Goal: Task Accomplishment & Management: Use online tool/utility

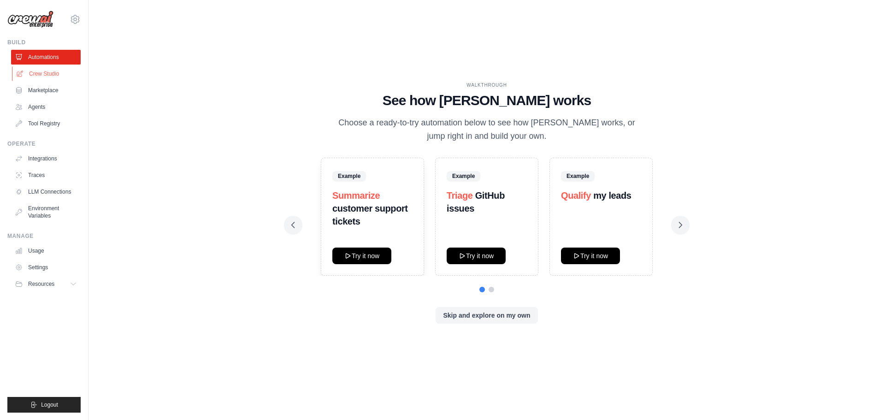
click at [51, 69] on link "Crew Studio" at bounding box center [47, 73] width 70 height 15
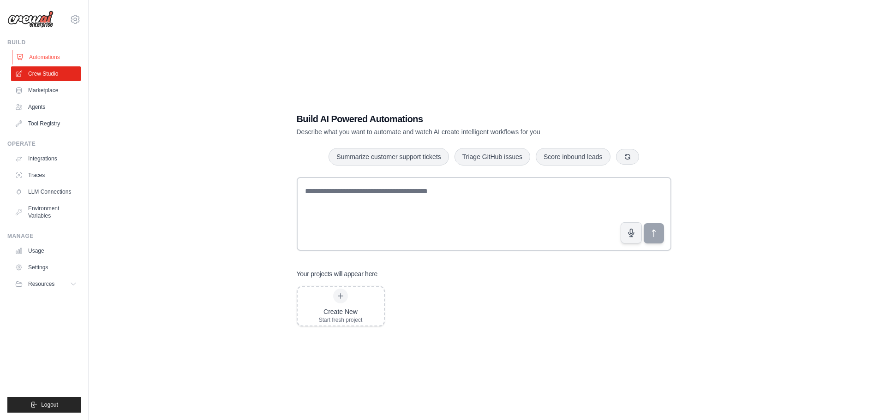
click at [45, 58] on link "Automations" at bounding box center [47, 57] width 70 height 15
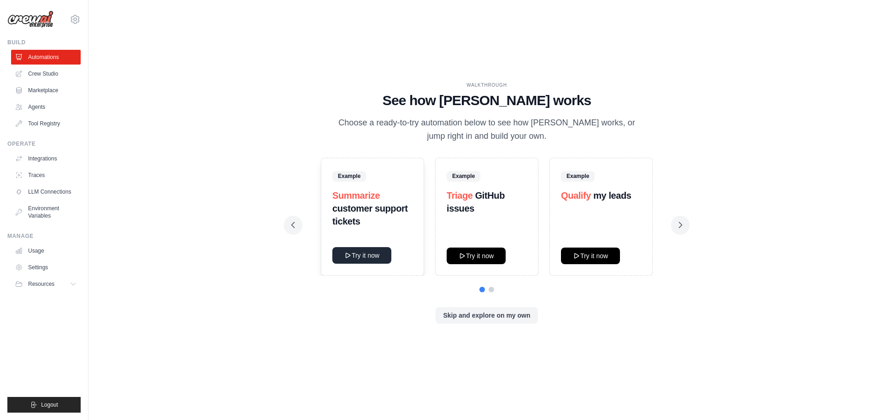
click at [358, 256] on button "Try it now" at bounding box center [362, 255] width 59 height 17
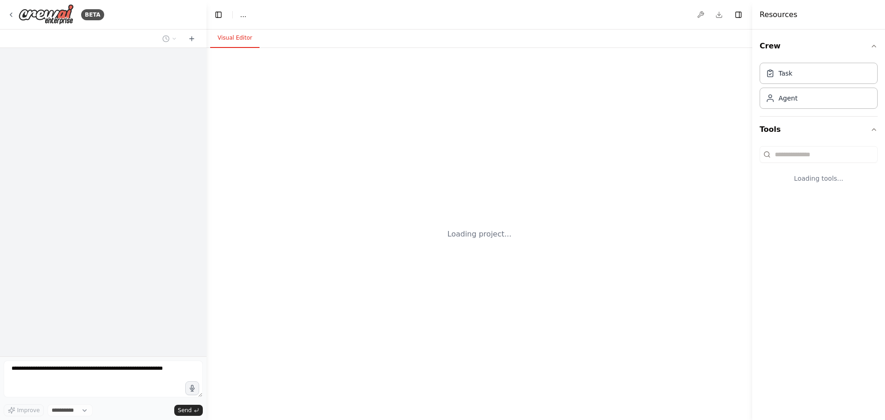
select select "****"
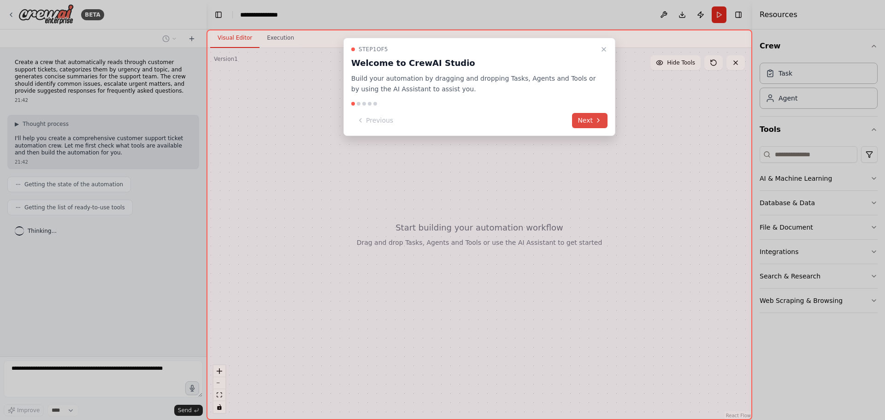
click at [590, 120] on button "Next" at bounding box center [590, 120] width 36 height 15
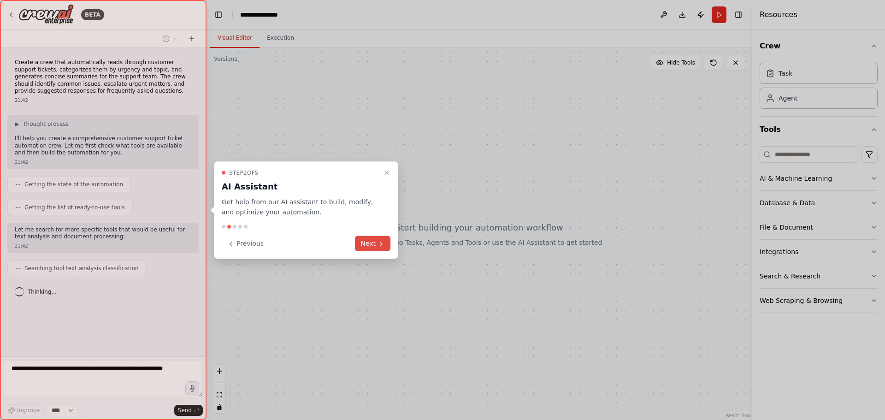
click at [377, 244] on button "Next" at bounding box center [373, 243] width 36 height 15
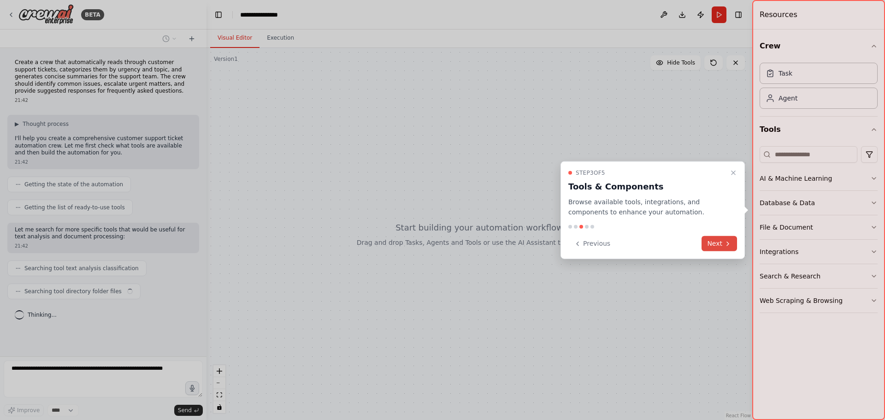
click at [723, 240] on button "Next" at bounding box center [720, 243] width 36 height 15
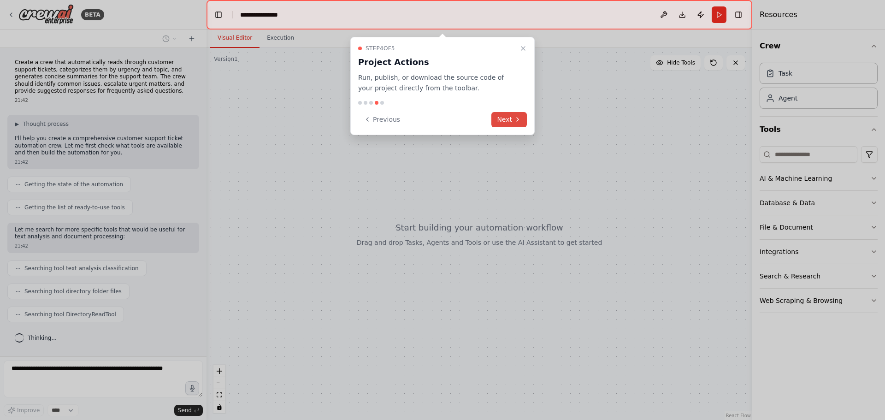
click at [514, 121] on button "Next" at bounding box center [510, 119] width 36 height 15
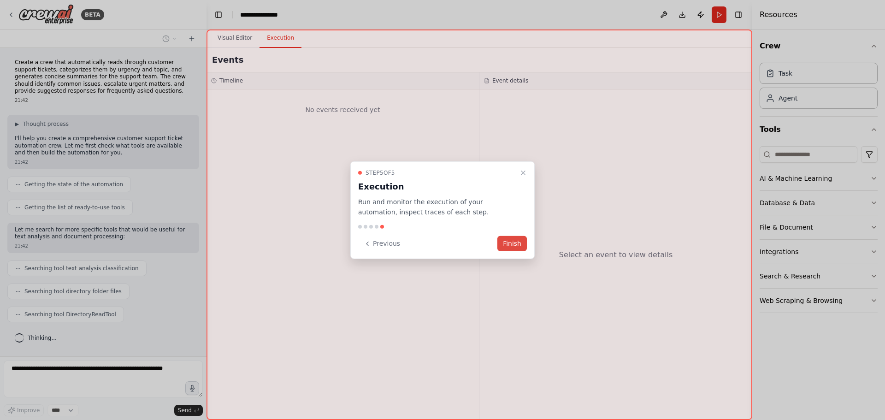
click at [512, 245] on button "Finish" at bounding box center [513, 243] width 30 height 15
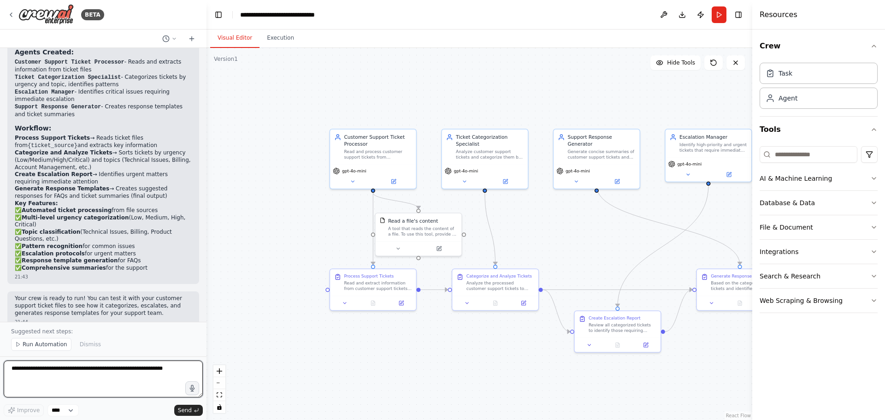
scroll to position [994, 0]
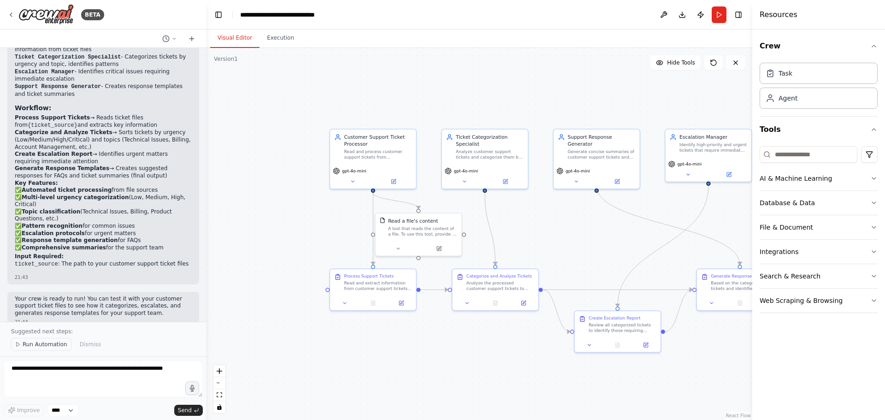
click at [17, 346] on icon at bounding box center [18, 345] width 6 height 6
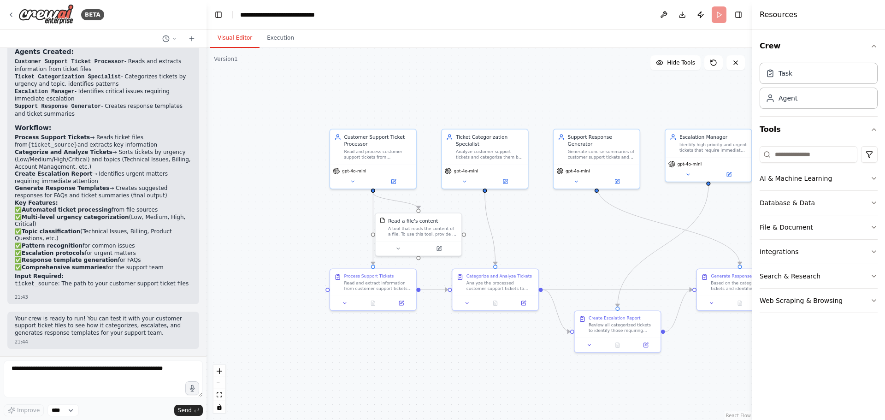
scroll to position [959, 0]
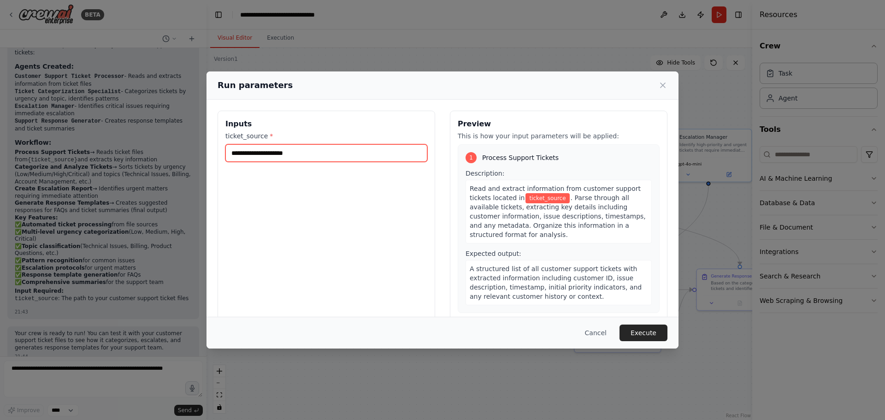
click at [251, 157] on input "ticket_source *" at bounding box center [327, 153] width 202 height 18
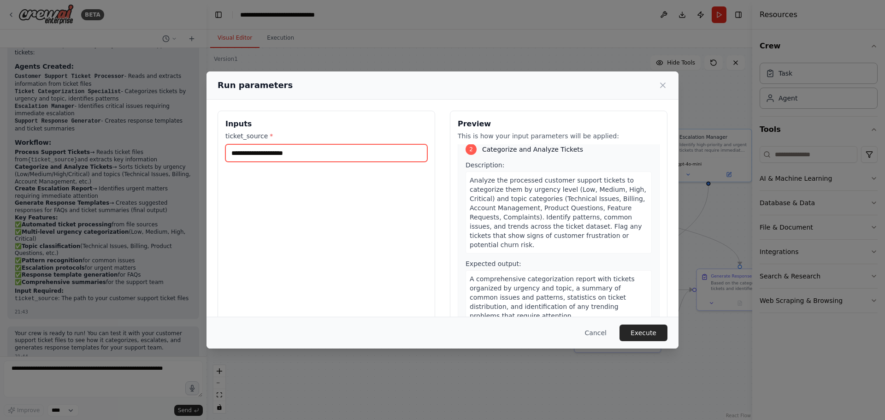
scroll to position [0, 0]
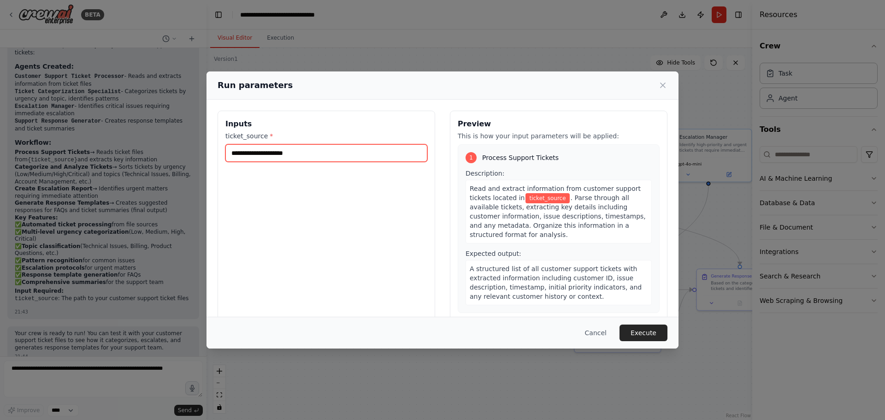
click at [323, 154] on input "ticket_source *" at bounding box center [327, 153] width 202 height 18
type input "**********"
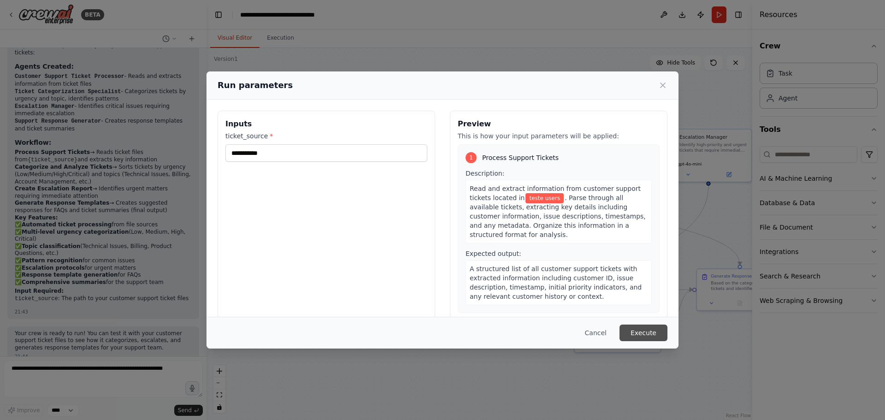
click at [652, 330] on button "Execute" at bounding box center [644, 333] width 48 height 17
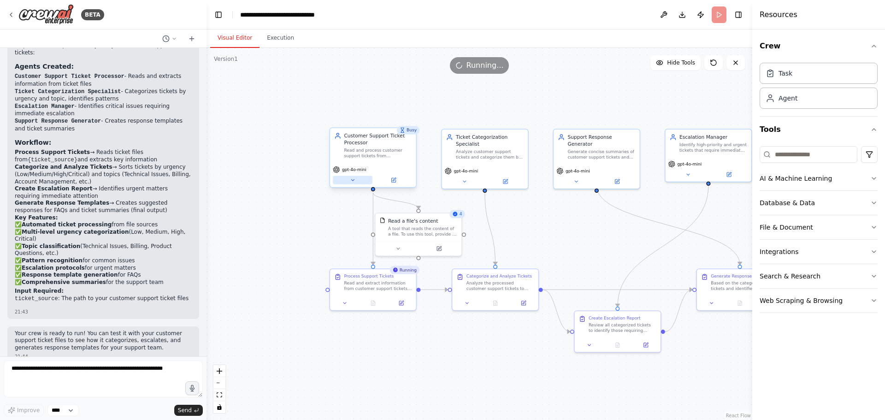
click at [354, 179] on icon at bounding box center [353, 181] width 6 height 6
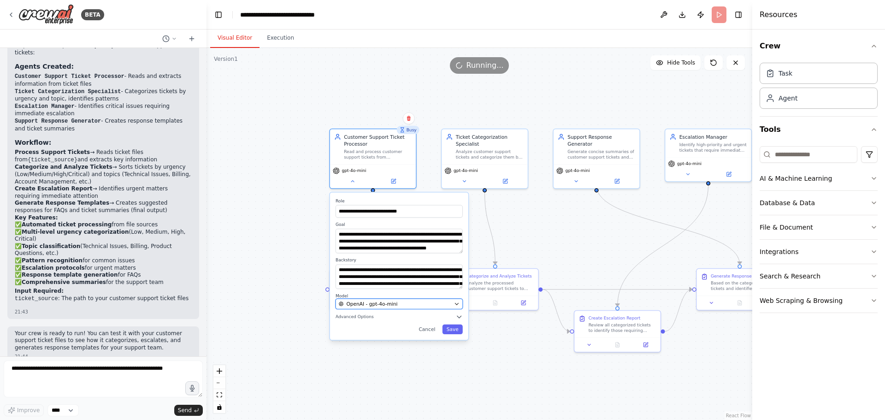
click at [457, 305] on icon "button" at bounding box center [457, 304] width 6 height 6
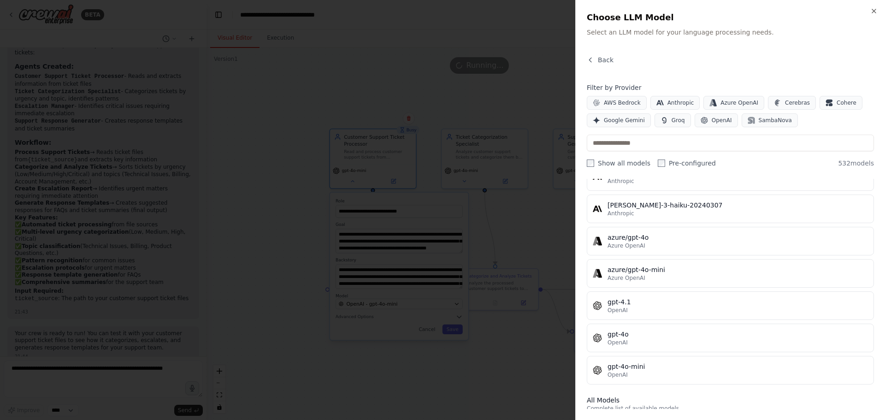
scroll to position [92, 0]
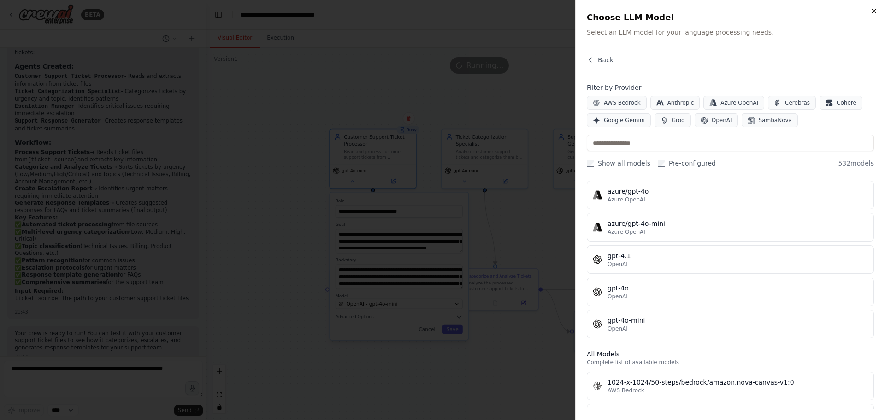
click at [876, 9] on icon "button" at bounding box center [874, 10] width 7 height 7
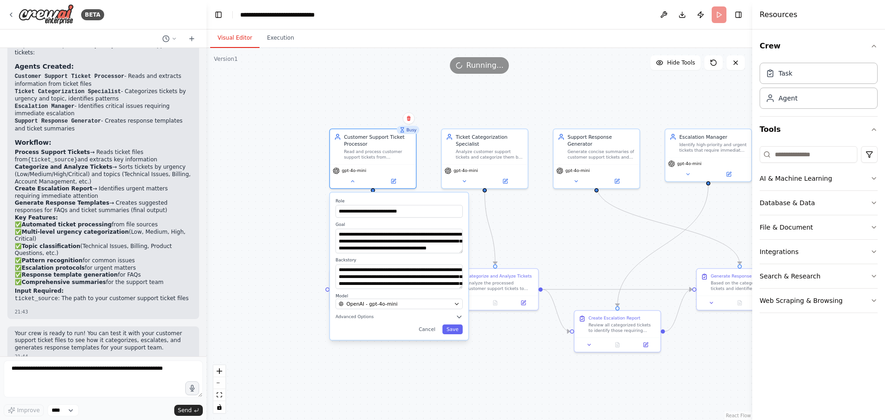
click at [360, 75] on div ".deletable-edge-delete-btn { width: 20px; height: 20px; border: 0px solid #ffff…" at bounding box center [480, 234] width 546 height 372
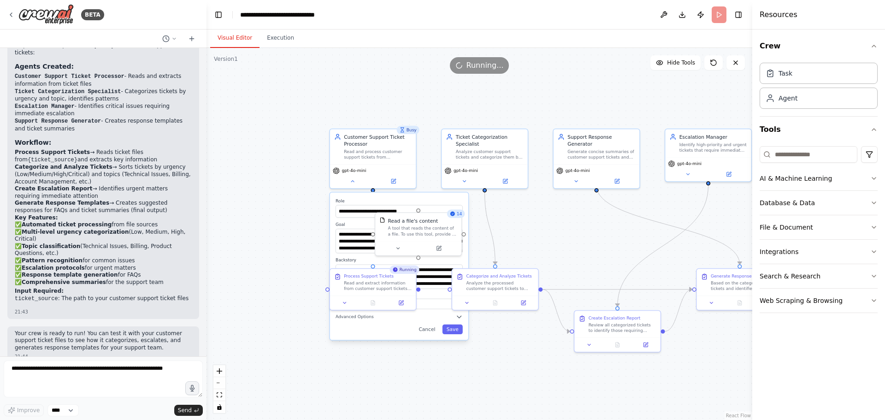
click at [360, 75] on div ".deletable-edge-delete-btn { width: 20px; height: 20px; border: 0px solid #ffff…" at bounding box center [480, 234] width 546 height 372
click at [433, 329] on button "Cancel" at bounding box center [427, 330] width 25 height 10
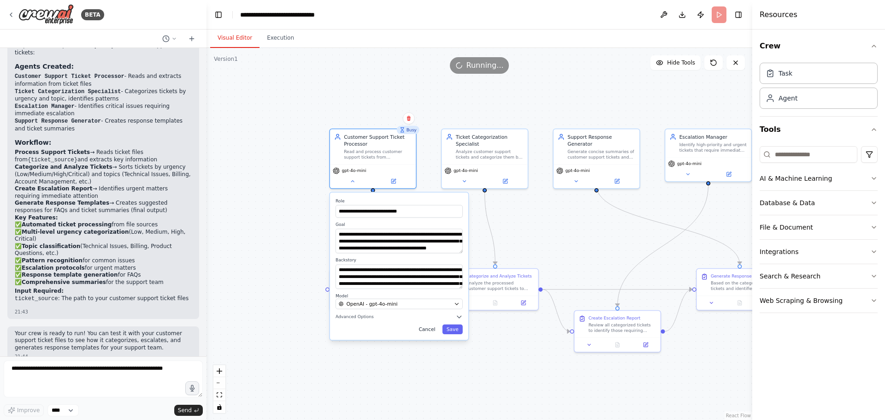
click at [428, 330] on button "Cancel" at bounding box center [427, 330] width 25 height 10
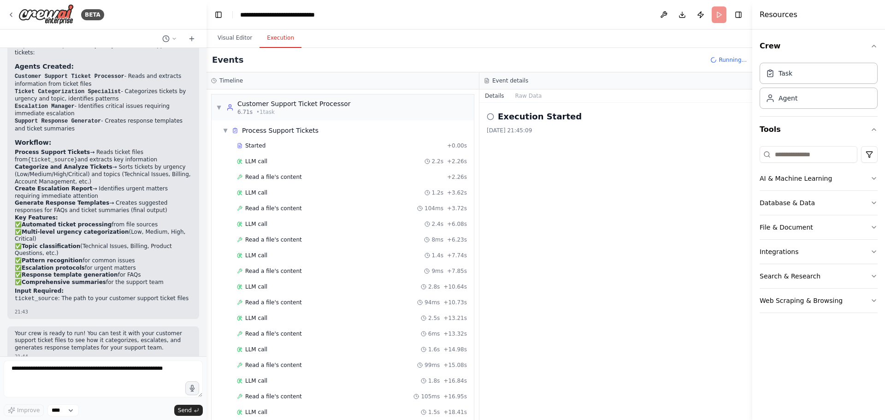
click at [279, 36] on button "Execution" at bounding box center [281, 38] width 42 height 19
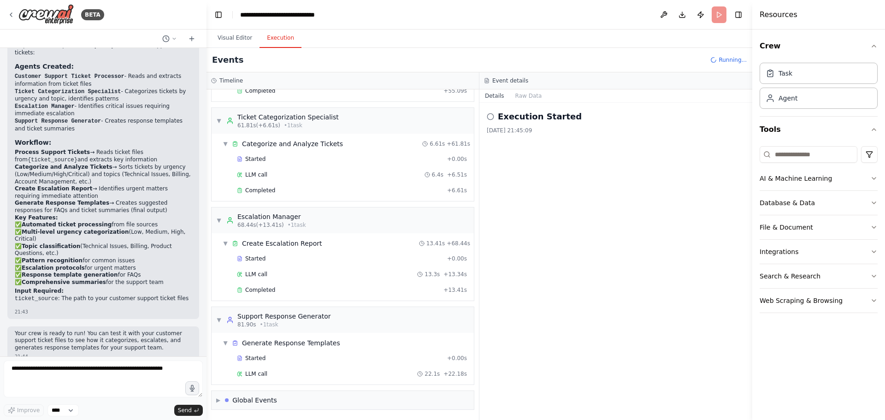
scroll to position [994, 0]
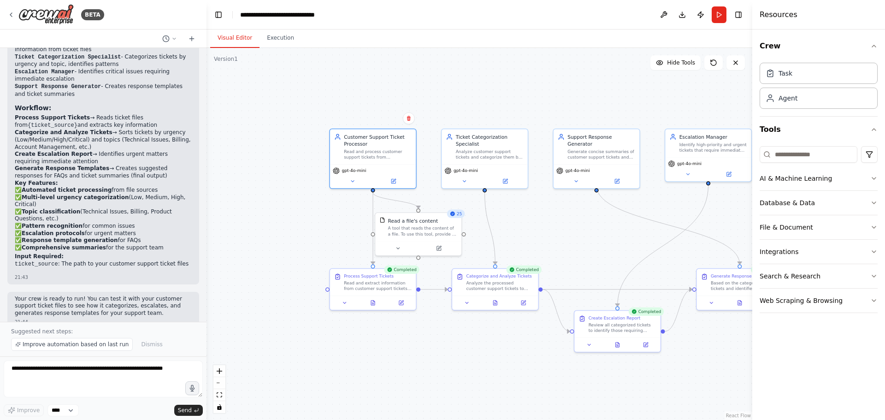
click at [230, 37] on button "Visual Editor" at bounding box center [234, 38] width 49 height 19
click at [867, 204] on button "Database & Data" at bounding box center [819, 203] width 118 height 24
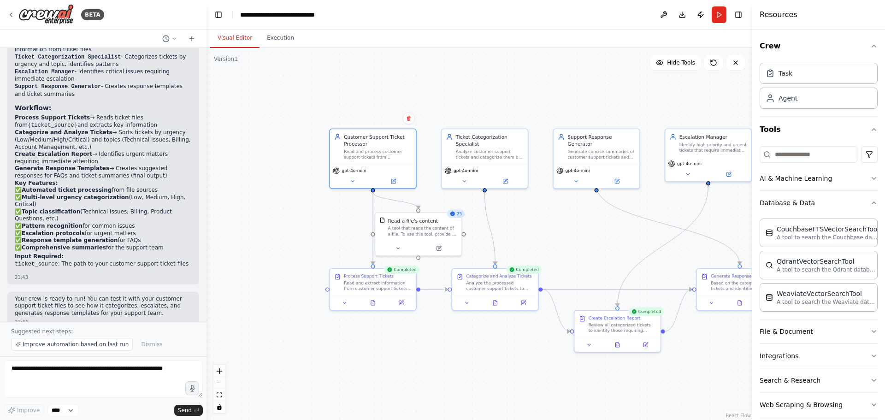
scroll to position [12, 0]
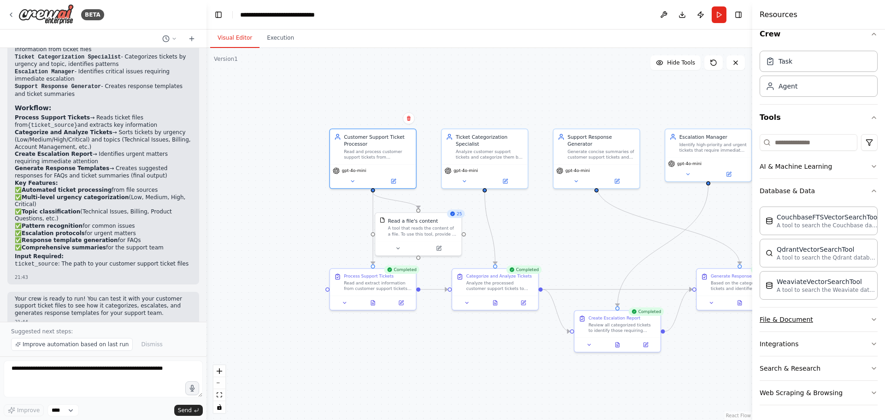
click at [818, 322] on button "File & Document" at bounding box center [819, 320] width 118 height 24
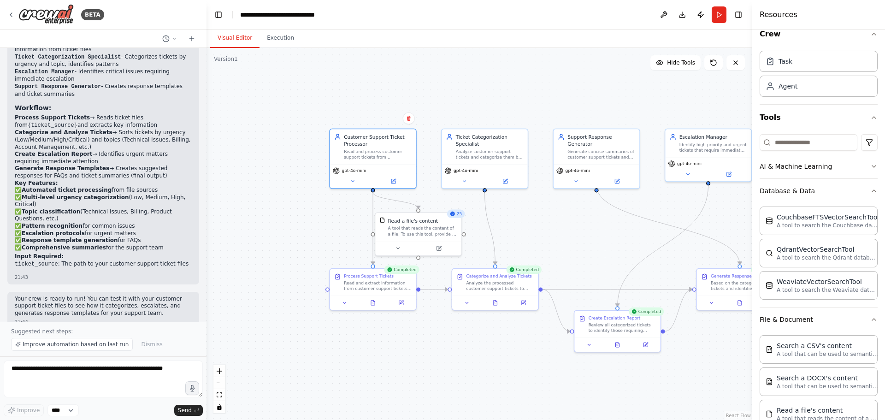
scroll to position [0, 0]
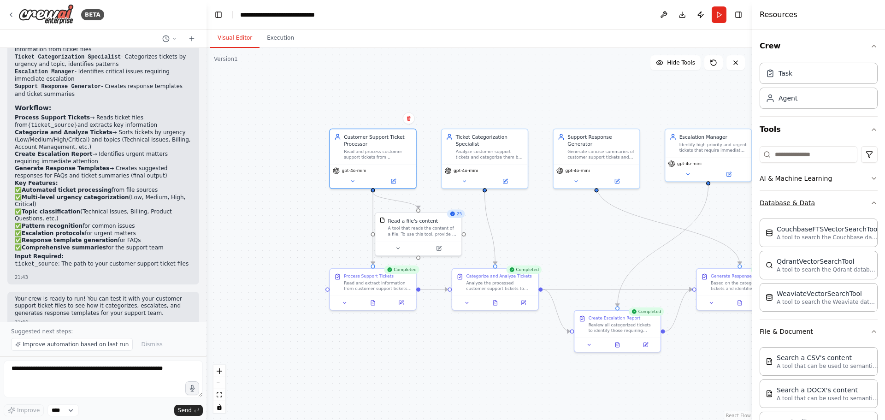
click at [820, 208] on button "Database & Data" at bounding box center [819, 203] width 118 height 24
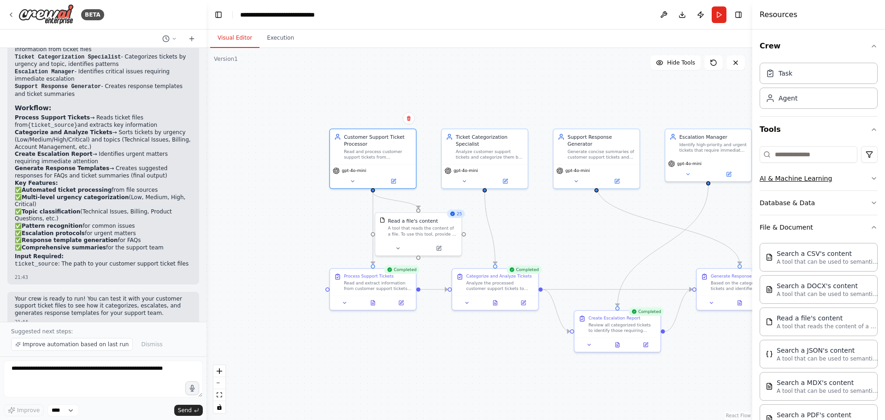
click at [841, 176] on button "AI & Machine Learning" at bounding box center [819, 178] width 118 height 24
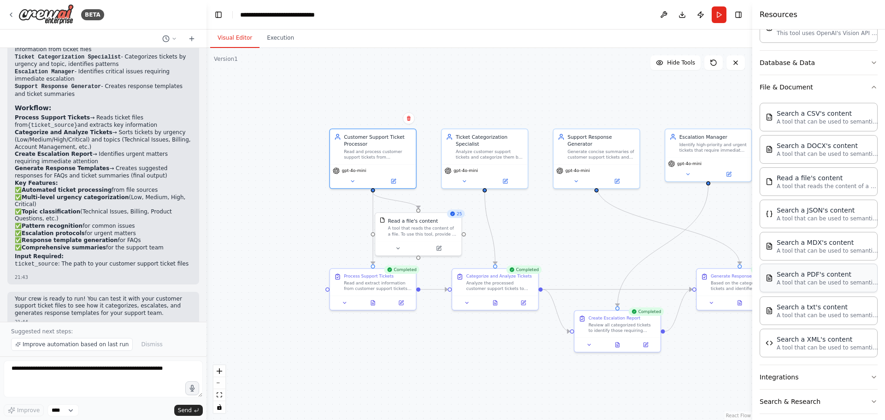
scroll to position [310, 0]
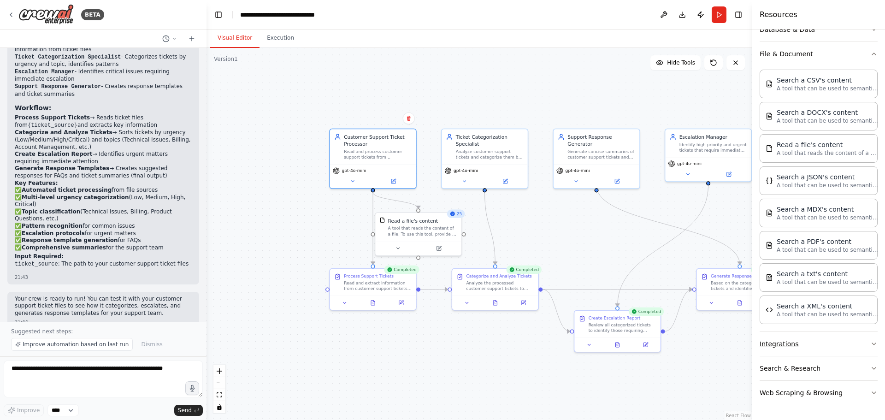
click at [821, 344] on button "Integrations" at bounding box center [819, 344] width 118 height 24
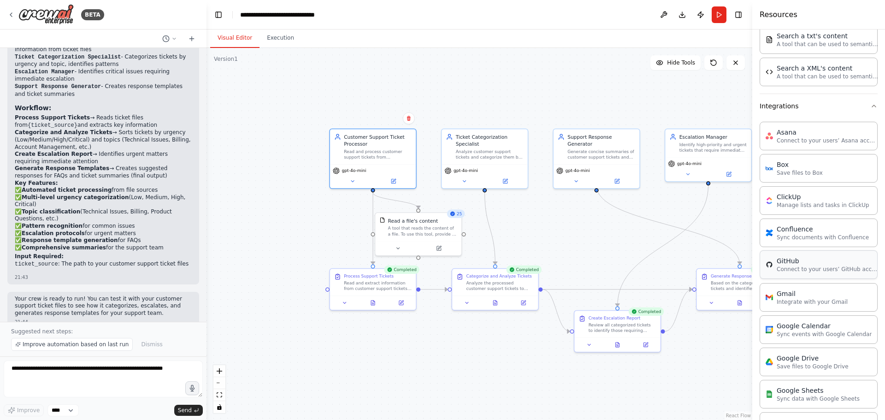
scroll to position [594, 0]
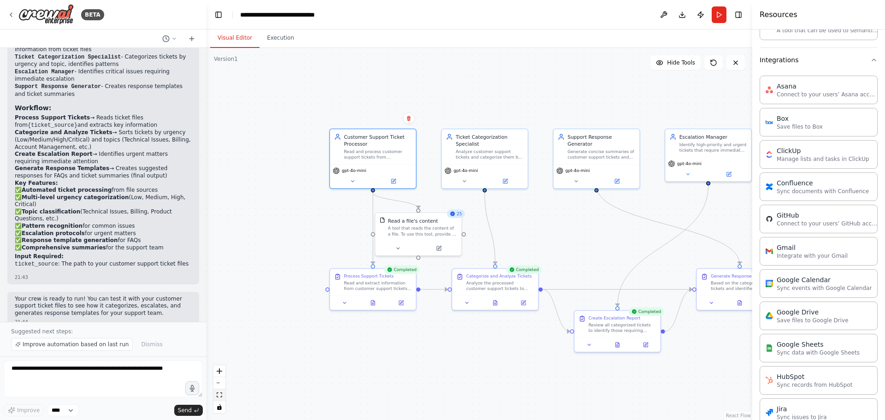
click at [218, 397] on icon "fit view" at bounding box center [220, 394] width 6 height 5
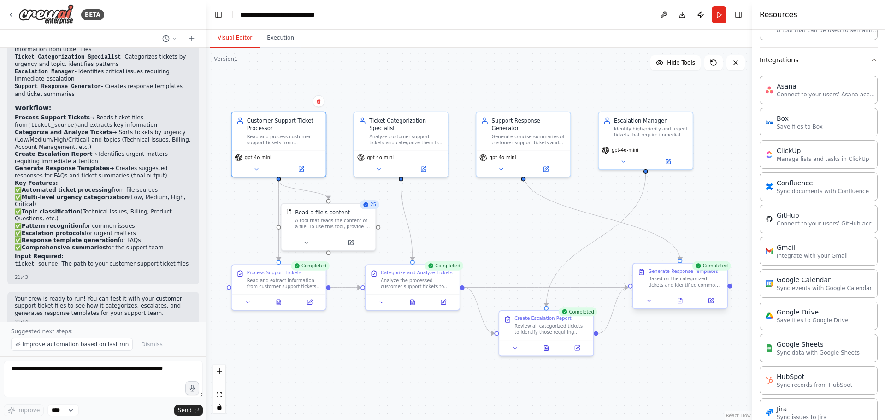
click at [690, 290] on div "Generate Response Templates Based on the categorized tickets and identified com…" at bounding box center [680, 278] width 94 height 29
click at [677, 302] on icon at bounding box center [677, 302] width 2 height 0
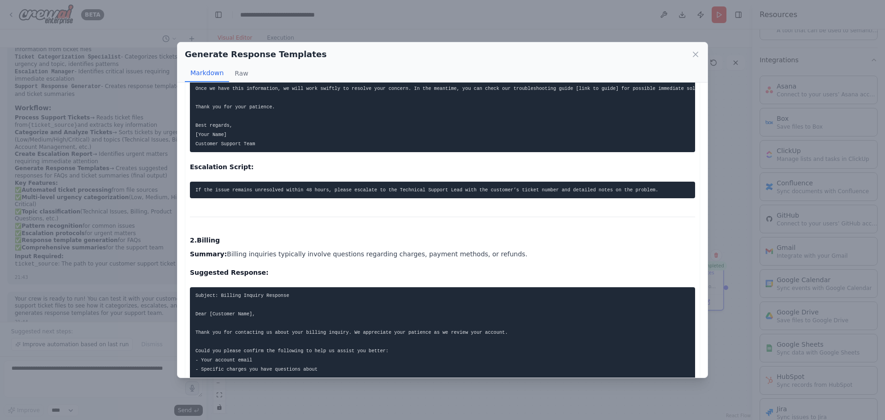
scroll to position [0, 0]
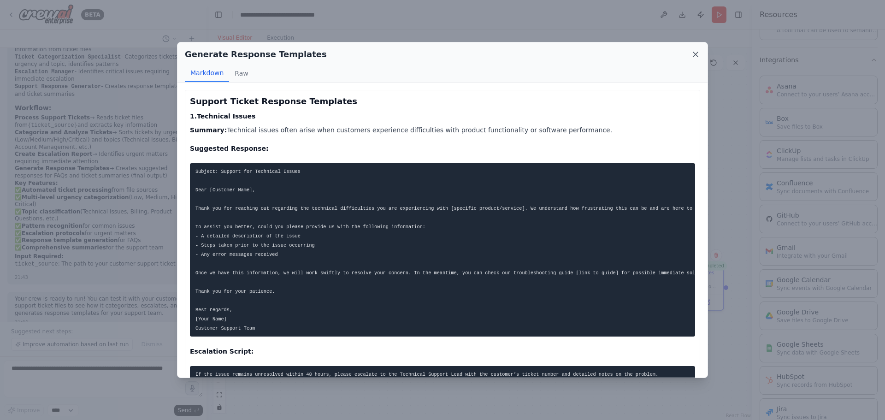
click at [697, 55] on icon at bounding box center [696, 54] width 5 height 5
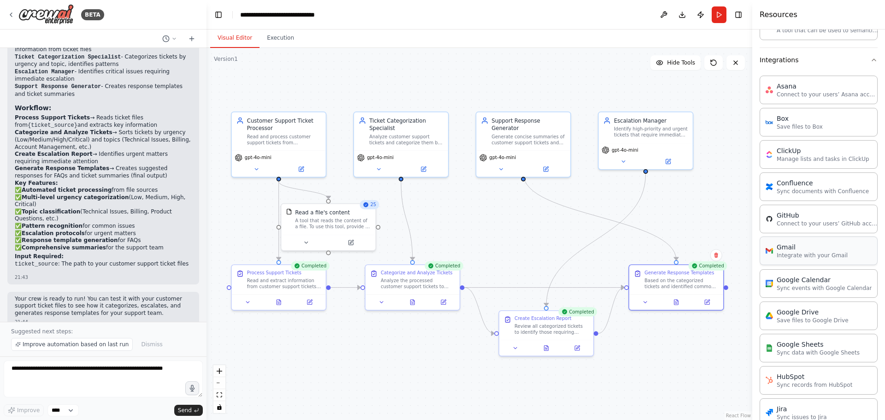
click at [813, 253] on p "Integrate with your Gmail" at bounding box center [812, 255] width 71 height 7
drag, startPoint x: 721, startPoint y: 368, endPoint x: 671, endPoint y: 347, distance: 53.4
click at [671, 347] on div "Gmail 0 of 9 Integrate with your Gmail" at bounding box center [674, 352] width 76 height 15
click at [694, 366] on icon at bounding box center [691, 365] width 5 height 5
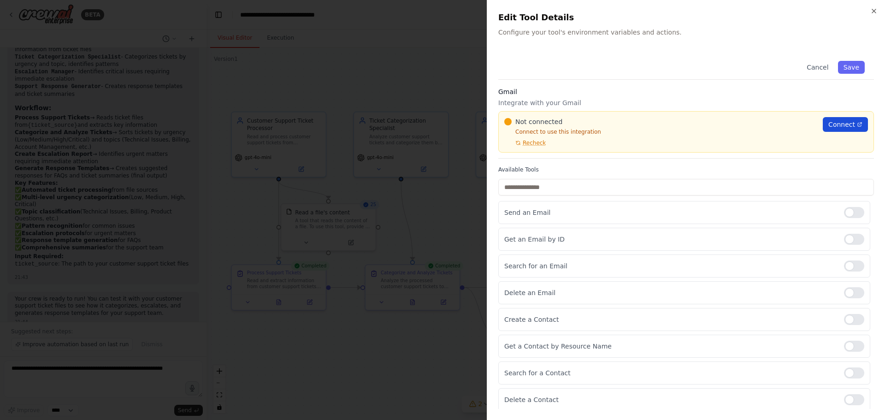
click at [831, 123] on span "Connect" at bounding box center [842, 124] width 27 height 9
click at [811, 68] on button "Cancel" at bounding box center [818, 67] width 33 height 13
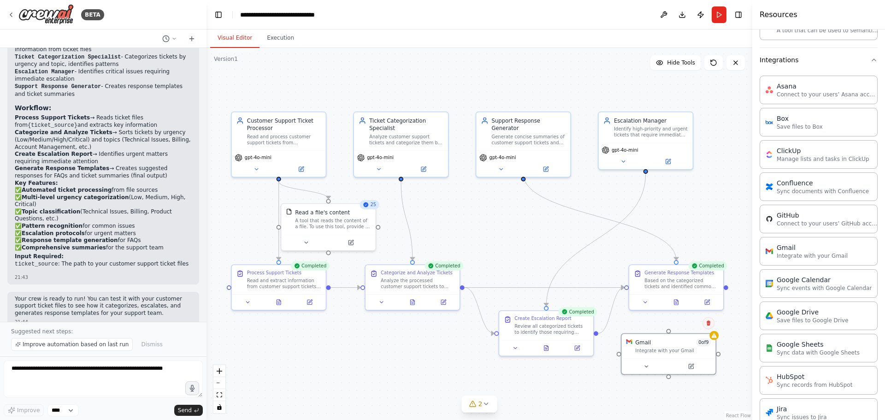
click at [710, 322] on icon at bounding box center [709, 323] width 4 height 5
click at [694, 323] on button "Confirm" at bounding box center [682, 323] width 33 height 11
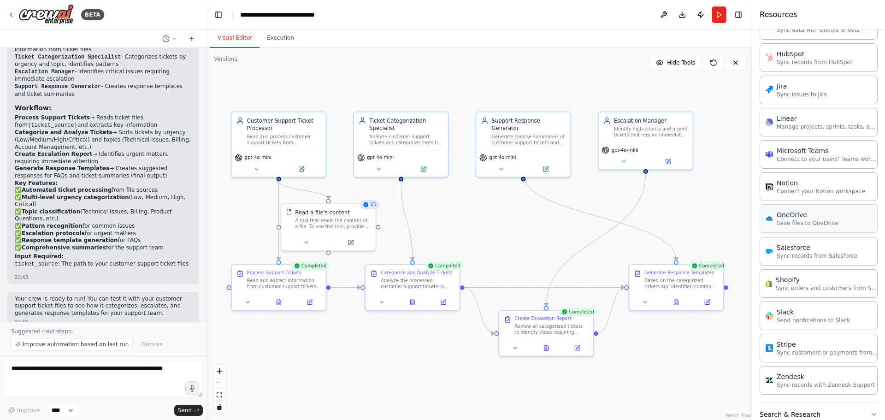
scroll to position [963, 0]
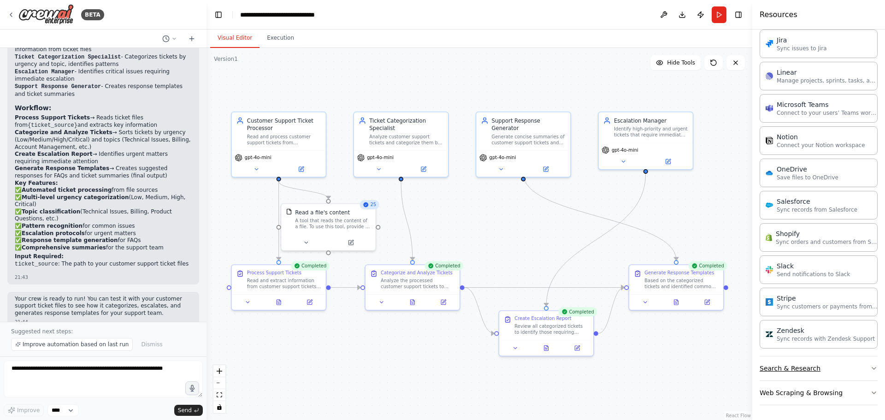
click at [837, 370] on button "Search & Research" at bounding box center [819, 368] width 118 height 24
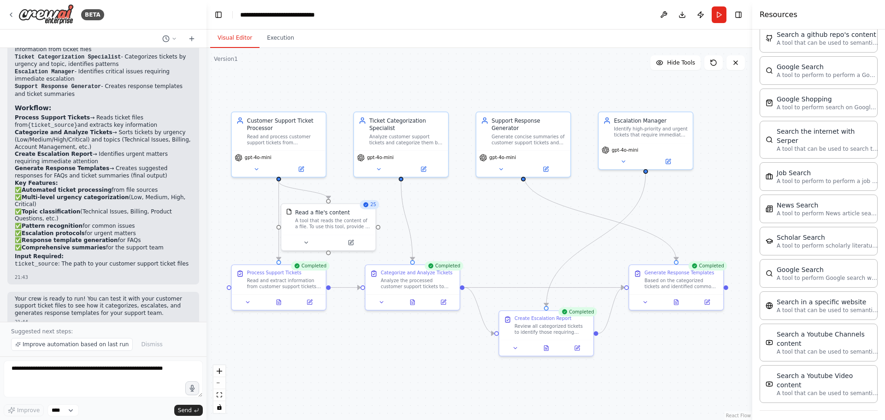
scroll to position [1431, 0]
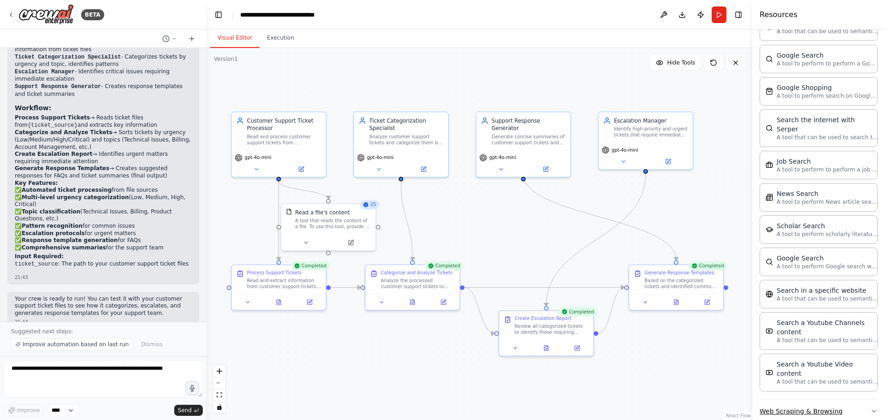
click at [817, 399] on button "Web Scraping & Browsing" at bounding box center [819, 411] width 118 height 24
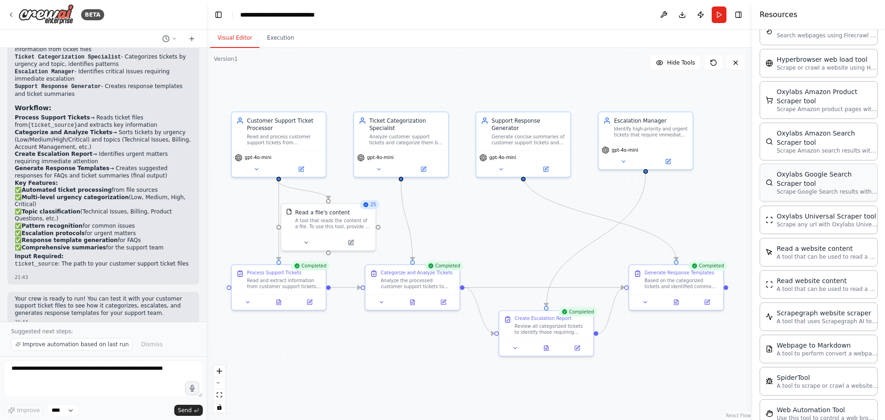
scroll to position [1951, 0]
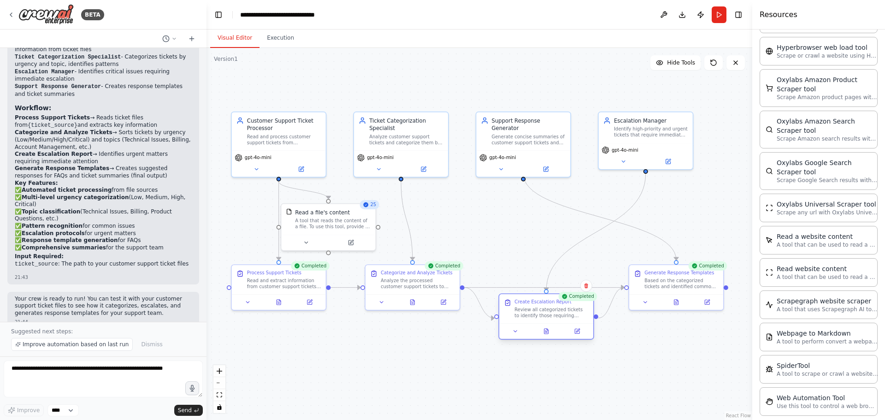
drag, startPoint x: 554, startPoint y: 335, endPoint x: 556, endPoint y: 317, distance: 17.6
click at [556, 317] on div "Create Escalation Report Review all categorized tickets to identify those requi…" at bounding box center [546, 308] width 94 height 29
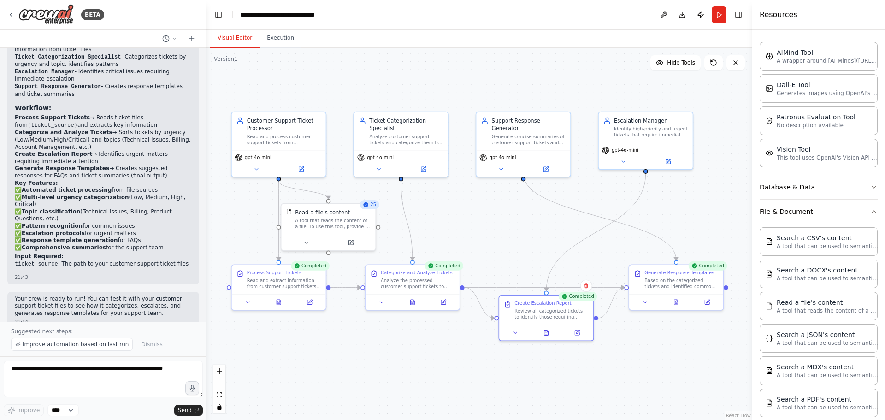
scroll to position [0, 0]
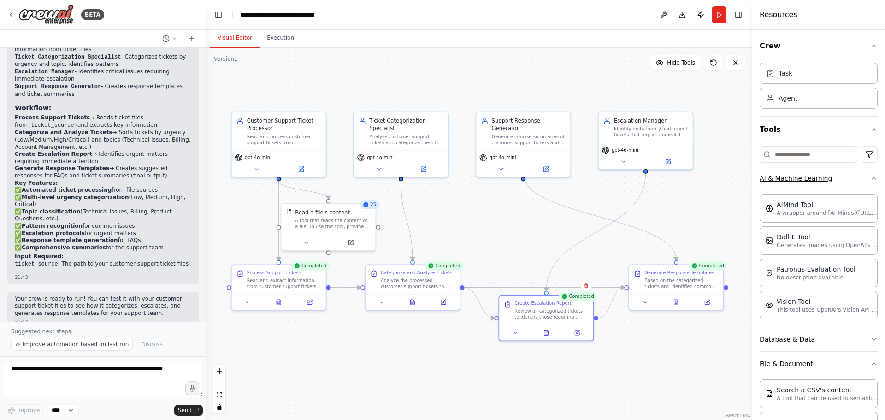
click at [862, 179] on button "AI & Machine Learning" at bounding box center [819, 178] width 118 height 24
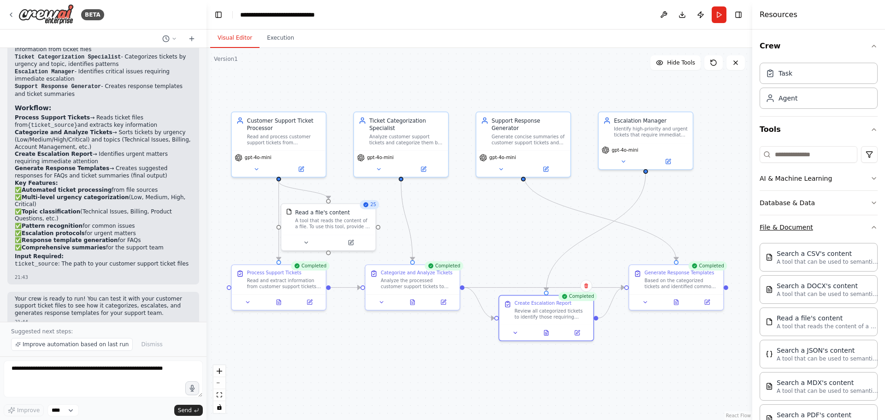
click at [871, 224] on icon "button" at bounding box center [874, 227] width 7 height 7
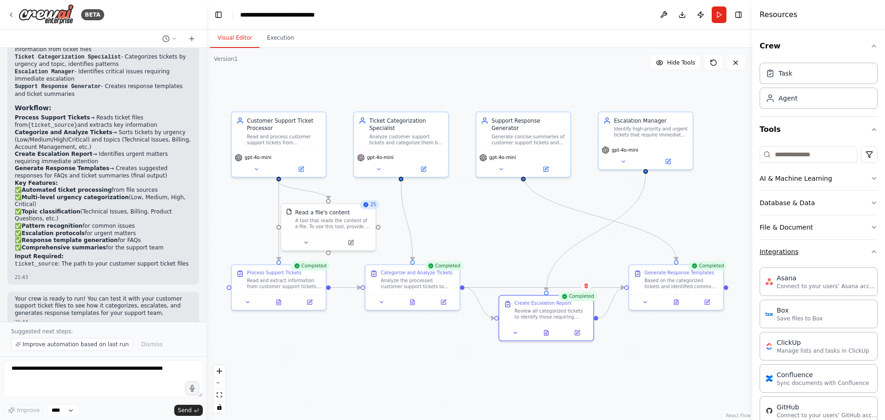
click at [871, 248] on icon "button" at bounding box center [874, 251] width 7 height 7
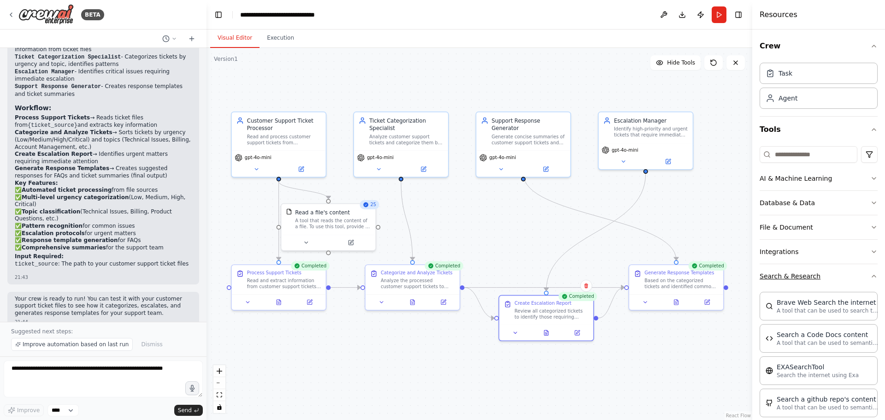
click at [871, 279] on icon "button" at bounding box center [874, 276] width 7 height 7
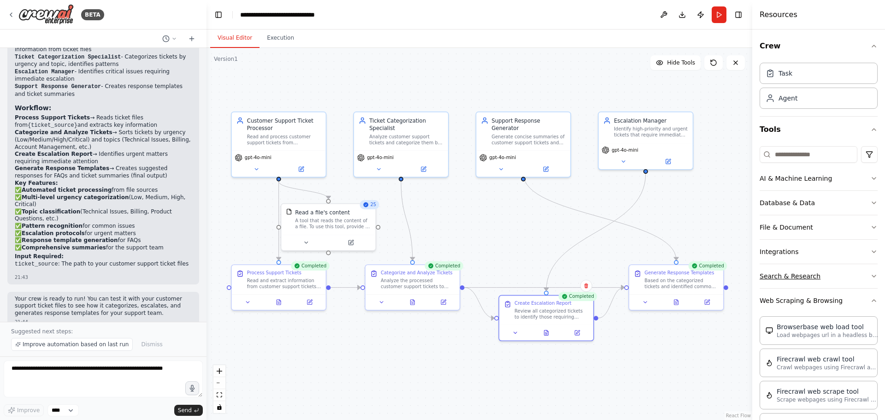
scroll to position [46, 0]
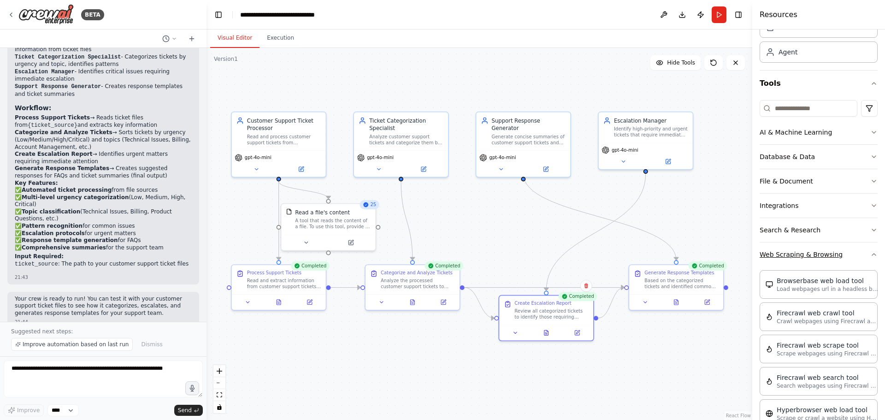
click at [871, 257] on icon "button" at bounding box center [874, 254] width 7 height 7
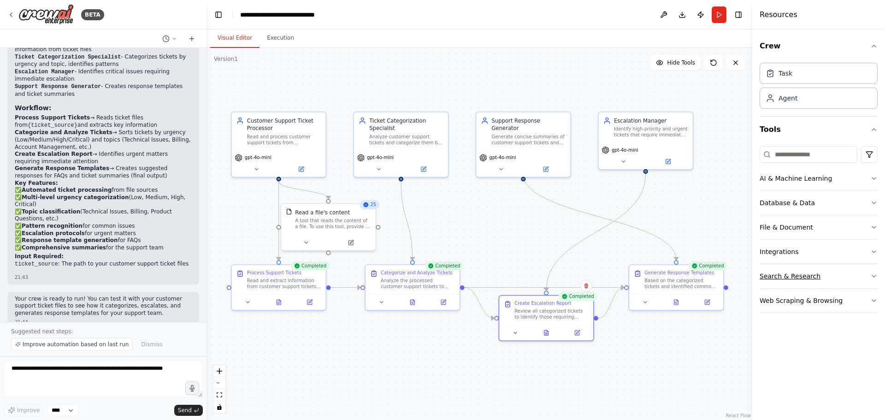
scroll to position [0, 0]
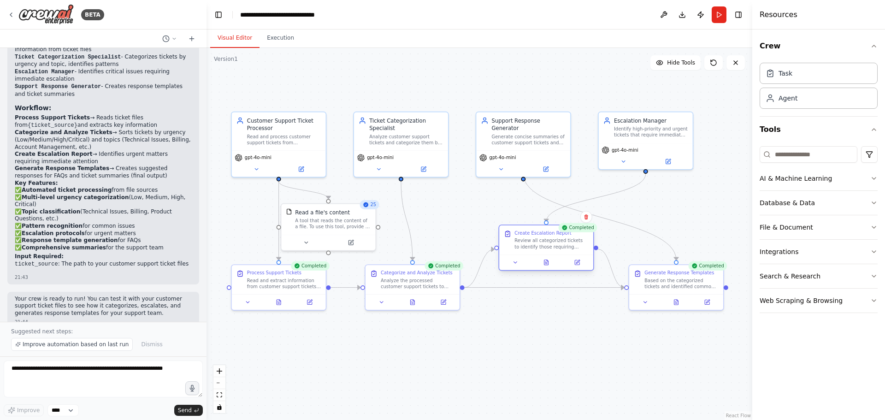
drag, startPoint x: 547, startPoint y: 314, endPoint x: 544, endPoint y: 249, distance: 65.6
click at [544, 249] on div "Review all categorized tickets to identify those requiring immediate escalation…" at bounding box center [552, 244] width 74 height 12
drag, startPoint x: 544, startPoint y: 244, endPoint x: 546, endPoint y: 255, distance: 11.0
click at [546, 255] on div "Review all categorized tickets to identify those requiring immediate escalation…" at bounding box center [552, 251] width 74 height 12
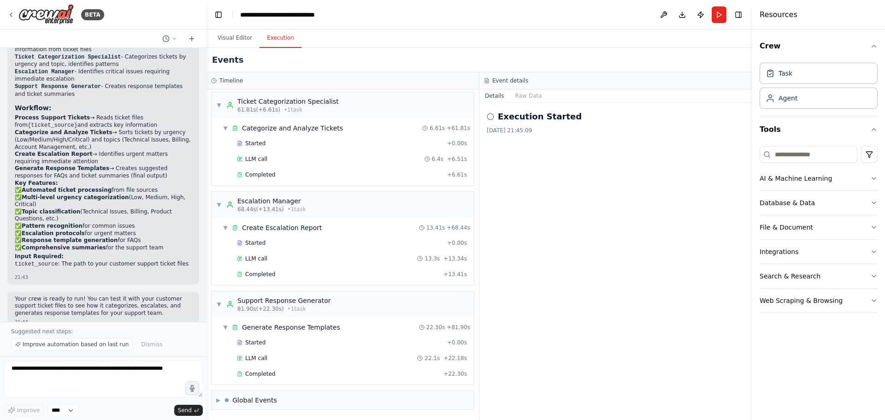
click at [283, 40] on button "Execution" at bounding box center [281, 38] width 42 height 19
click at [680, 16] on button "Download" at bounding box center [682, 14] width 15 height 17
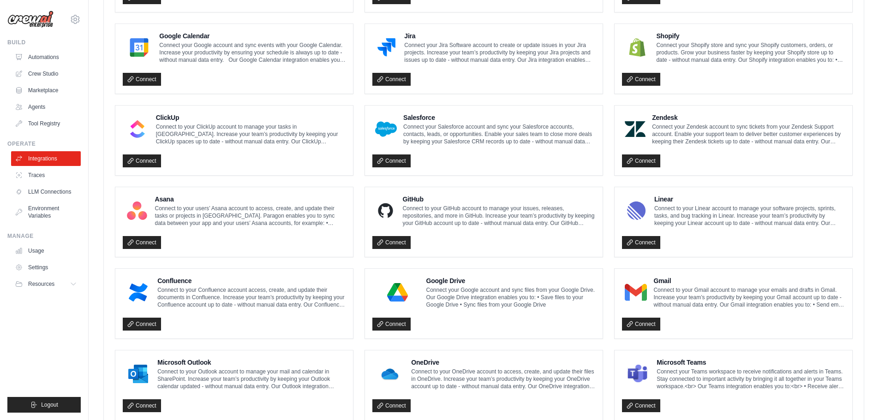
scroll to position [447, 0]
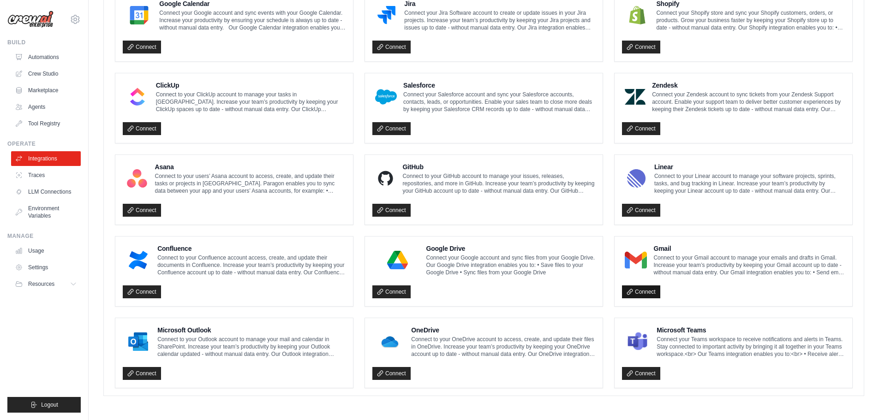
click at [646, 291] on link "Connect" at bounding box center [641, 291] width 38 height 13
